Goal: Share content: Share content

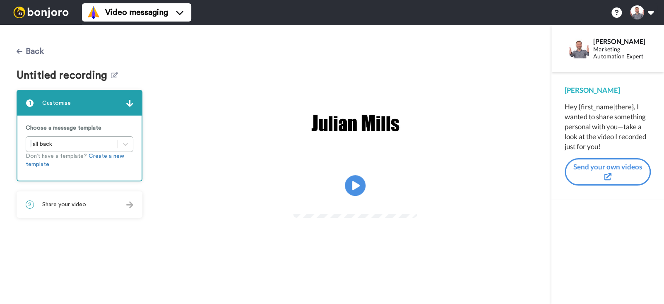
click at [22, 54] on icon at bounding box center [20, 51] width 6 height 7
click at [129, 16] on span "Video messaging" at bounding box center [136, 13] width 63 height 12
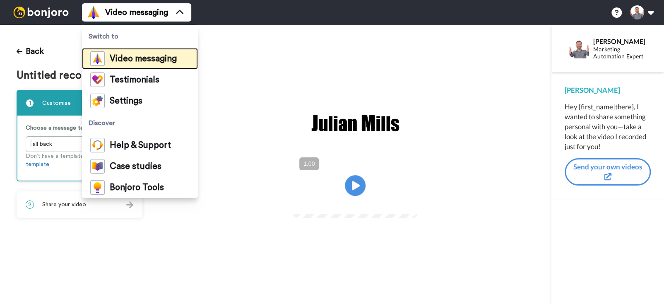
click at [127, 50] on li "Video messaging" at bounding box center [140, 58] width 116 height 21
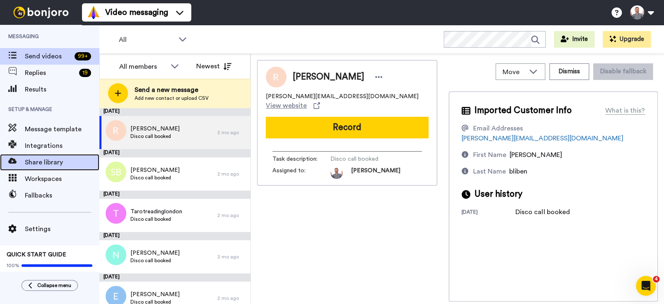
click at [46, 164] on span "Share library" at bounding box center [62, 162] width 75 height 10
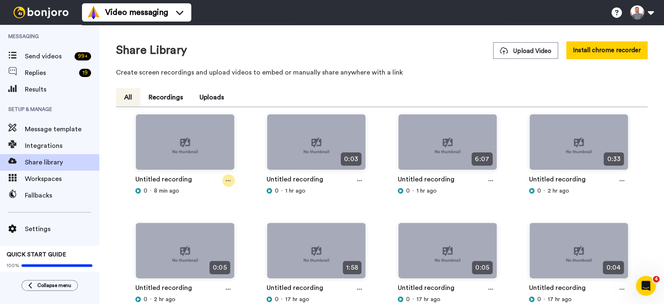
click at [224, 179] on div at bounding box center [228, 180] width 12 height 12
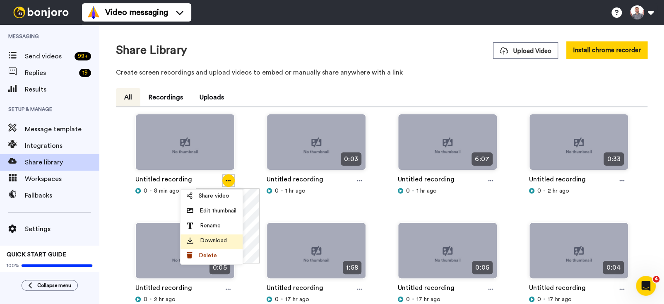
click at [221, 238] on span "Download" at bounding box center [213, 240] width 27 height 8
